Goal: Transaction & Acquisition: Obtain resource

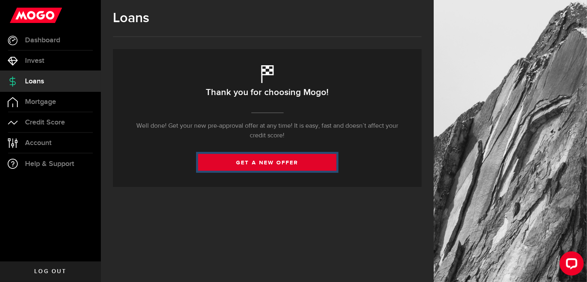
click at [289, 162] on link "get a new offer" at bounding box center [267, 162] width 138 height 17
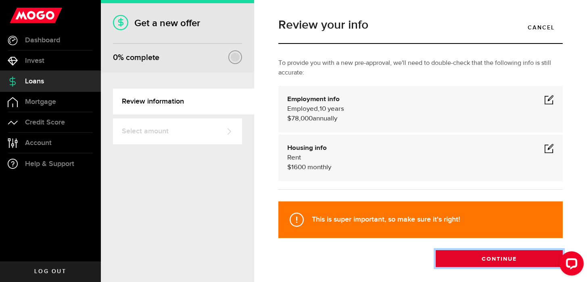
click at [480, 258] on button "Continue" at bounding box center [498, 258] width 127 height 17
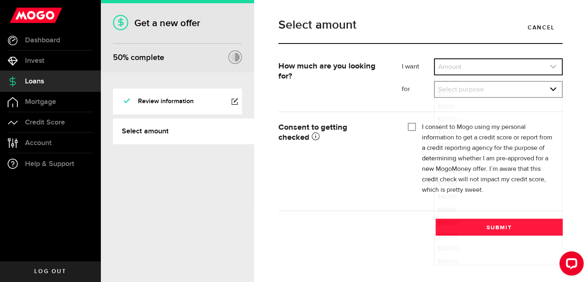
click at [545, 64] on link "expand select" at bounding box center [498, 66] width 127 height 15
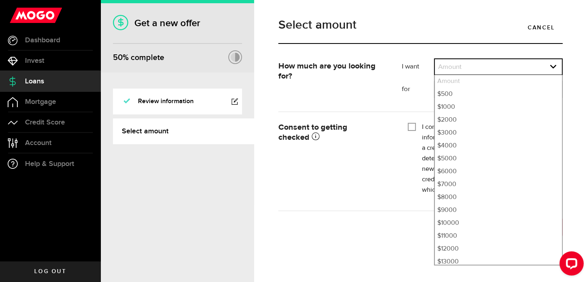
click at [364, 86] on div "How much are you looking for? I want Amount How much credit would you like? Amo…" at bounding box center [420, 80] width 296 height 45
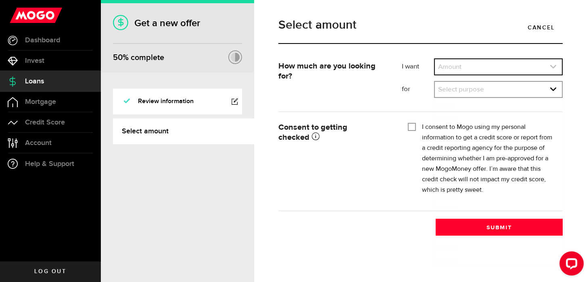
click at [483, 70] on link "expand select" at bounding box center [498, 66] width 127 height 15
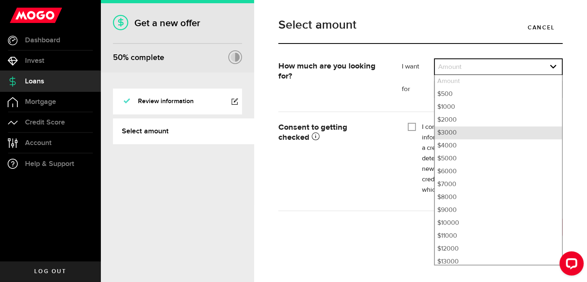
click at [486, 130] on li "$3000" at bounding box center [498, 133] width 127 height 13
select select "3000"
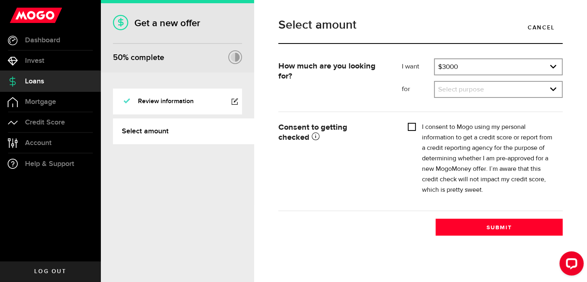
click at [412, 125] on input "I consent to Mogo using my personal information to get a credit score or report…" at bounding box center [412, 126] width 8 height 8
checkbox input "true"
click at [544, 22] on link "Cancel" at bounding box center [541, 27] width 43 height 17
